Goal: Book appointment/travel/reservation

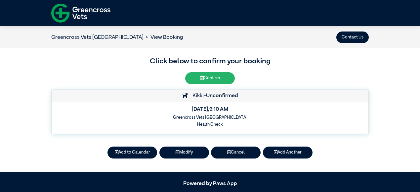
click at [222, 74] on button "Confirm" at bounding box center [210, 78] width 50 height 12
